Goal: Task Accomplishment & Management: Manage account settings

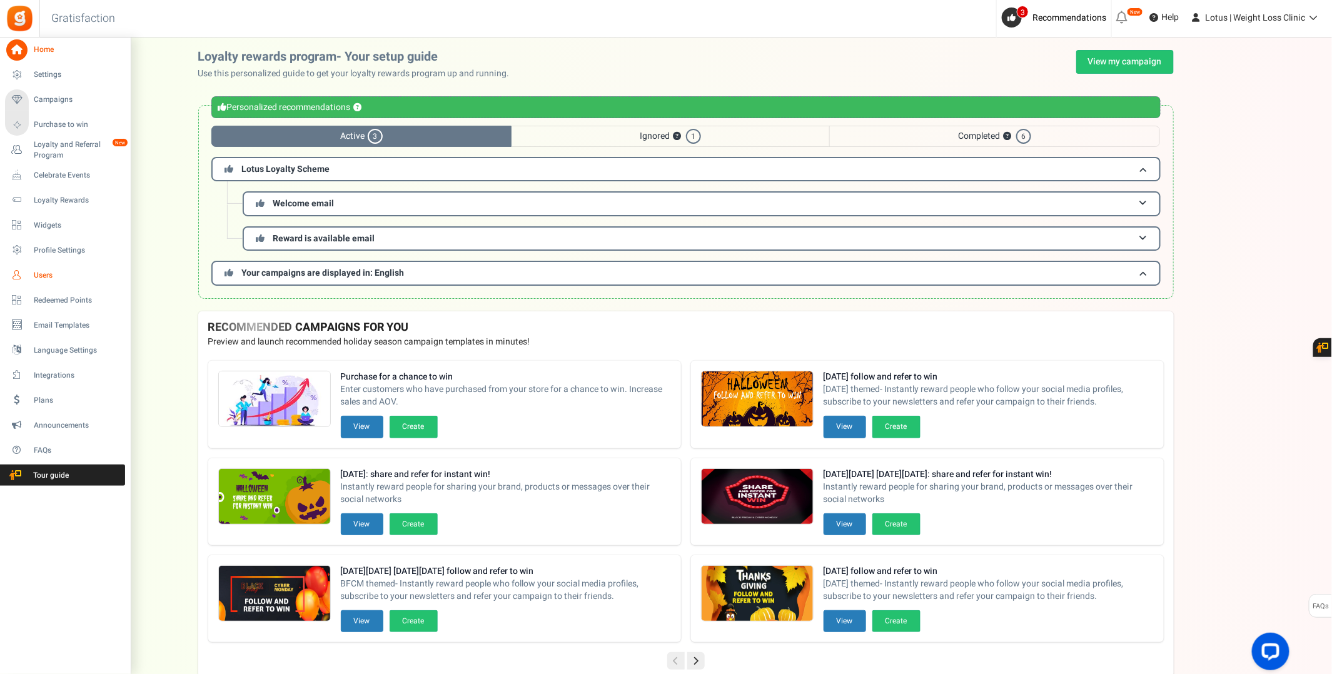
click at [37, 270] on span "Users" at bounding box center [78, 275] width 88 height 11
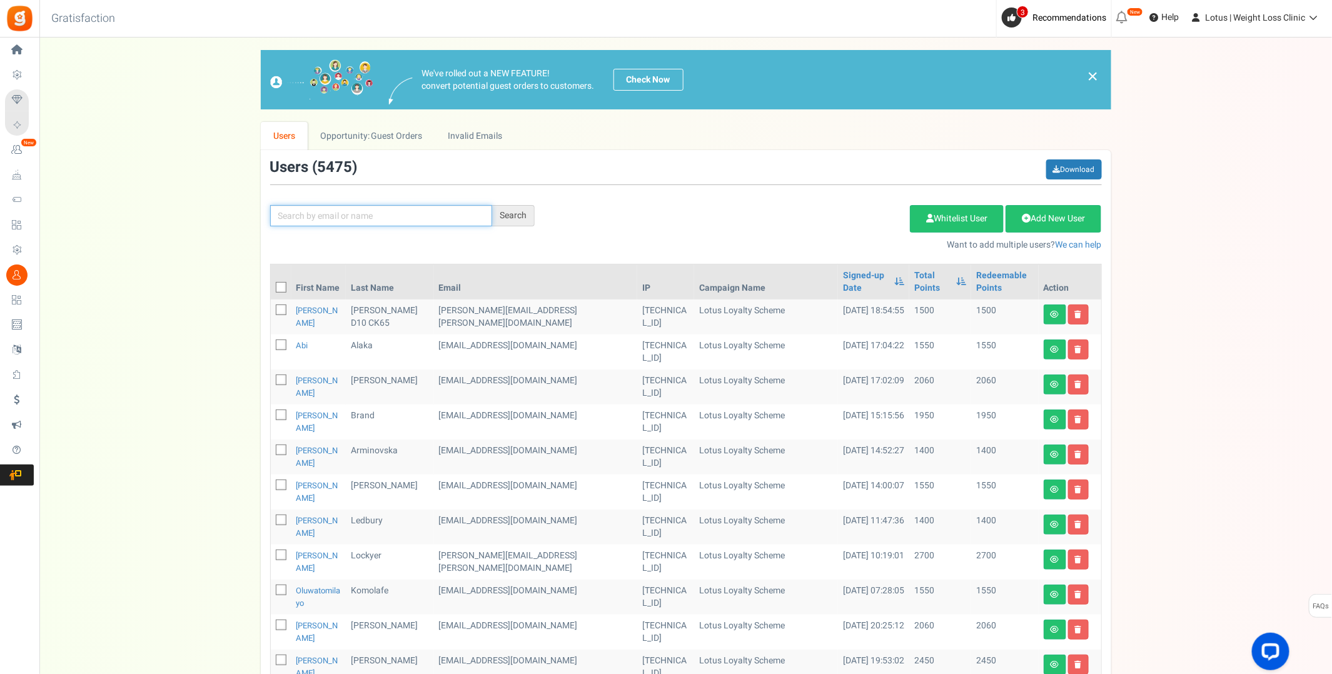
click at [329, 213] on input "text" at bounding box center [381, 215] width 222 height 21
paste input "[EMAIL_ADDRESS][DOMAIN_NAME]"
type input "[EMAIL_ADDRESS][DOMAIN_NAME]"
click at [505, 213] on div "Search" at bounding box center [513, 215] width 43 height 21
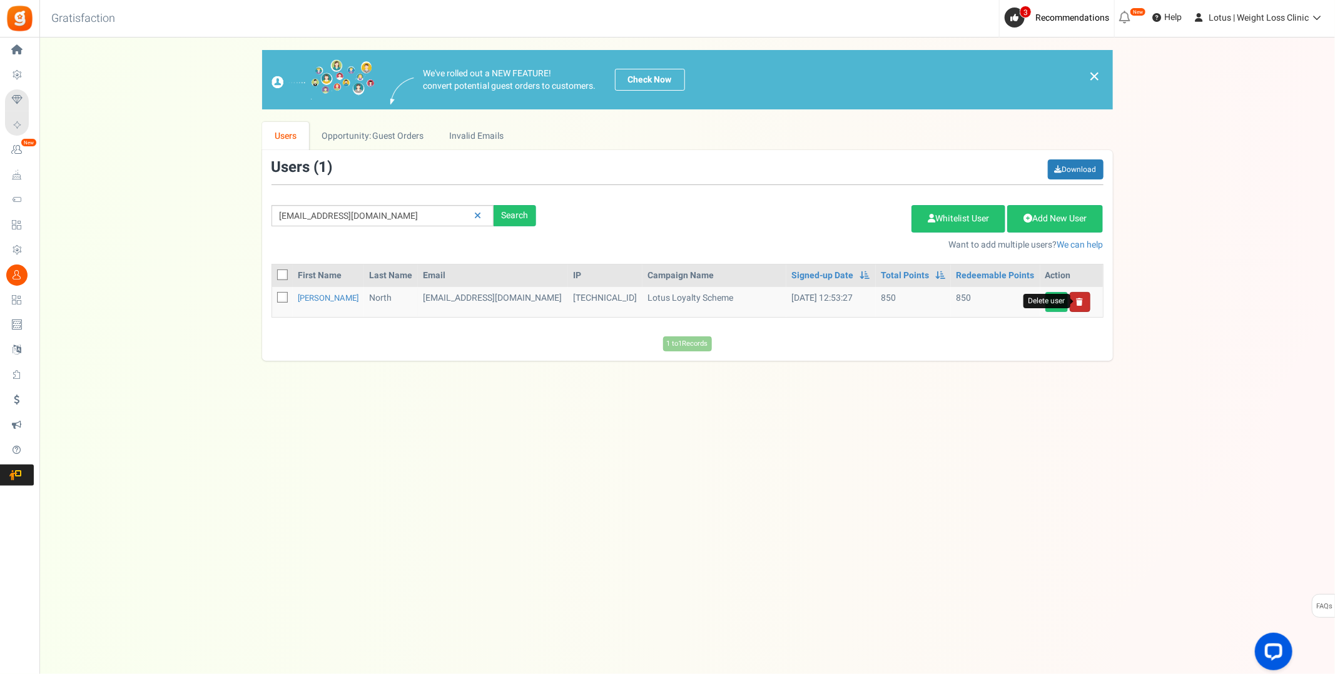
click at [1081, 302] on icon at bounding box center [1079, 302] width 7 height 8
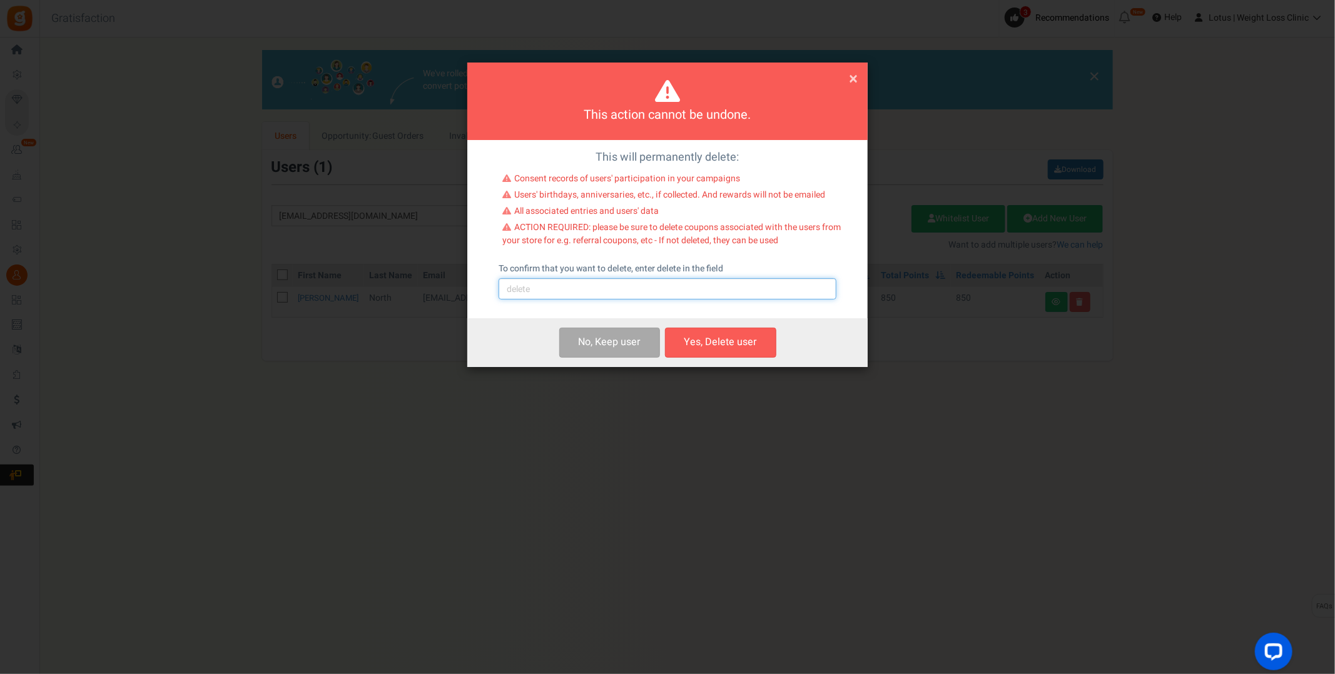
click at [576, 289] on input "text" at bounding box center [667, 288] width 338 height 21
type input "delete"
click at [734, 339] on button "Yes, Delete user" at bounding box center [720, 342] width 111 height 29
